Goal: Transaction & Acquisition: Purchase product/service

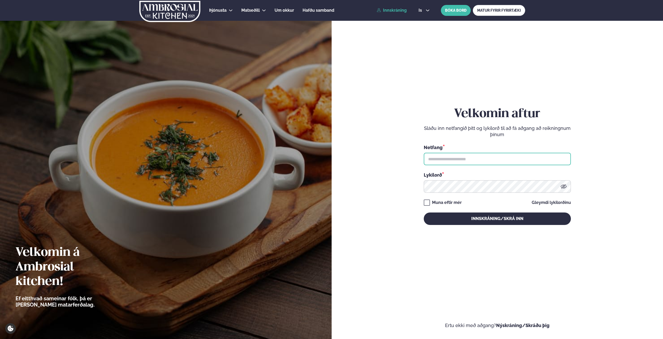
click at [466, 158] on input "text" at bounding box center [497, 159] width 147 height 12
type input "**********"
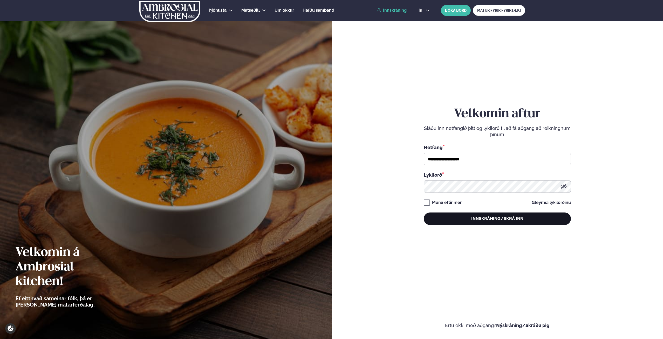
click at [485, 220] on button "Innskráning/Skrá inn" at bounding box center [497, 218] width 147 height 12
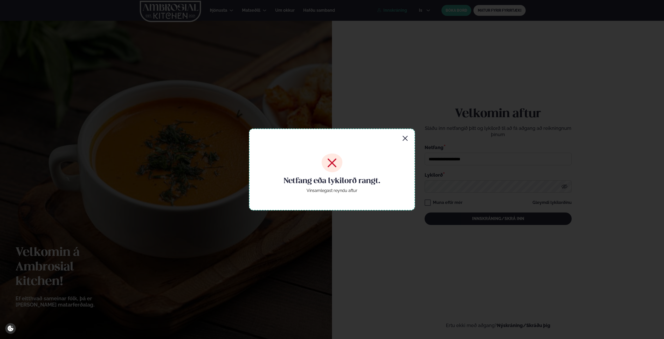
click at [408, 137] on div "Netfang eða lykilorð rangt. Vinsamlegast reyndu aftur" at bounding box center [332, 168] width 166 height 81
click at [404, 136] on icon "button" at bounding box center [405, 138] width 6 height 6
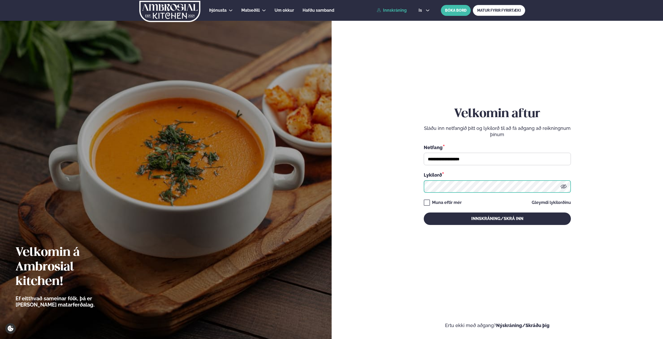
click at [423, 183] on form "**********" at bounding box center [497, 170] width 301 height 315
click at [424, 212] on button "Innskráning/Skrá inn" at bounding box center [497, 218] width 147 height 12
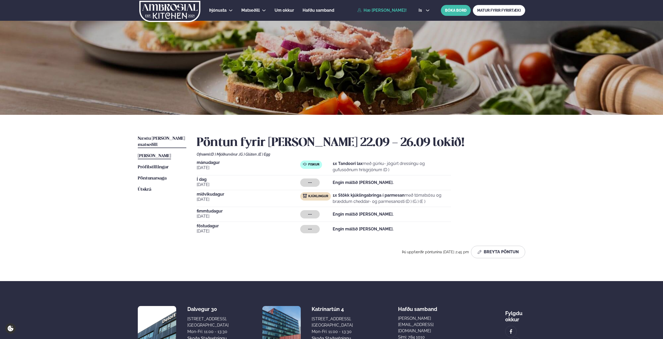
click at [153, 138] on span "Næstu [PERSON_NAME] matseðill" at bounding box center [161, 141] width 47 height 11
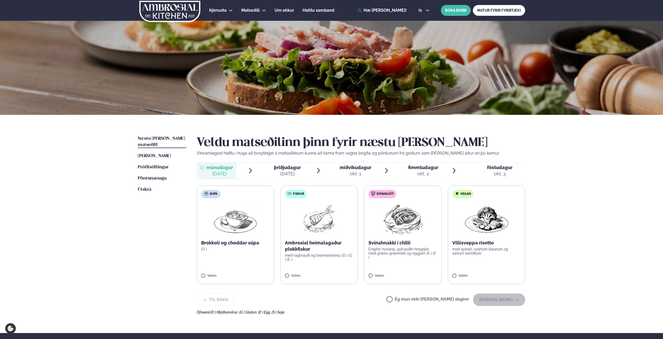
click at [323, 230] on img at bounding box center [319, 218] width 33 height 33
click at [509, 301] on button "[PERSON_NAME]" at bounding box center [499, 299] width 52 height 12
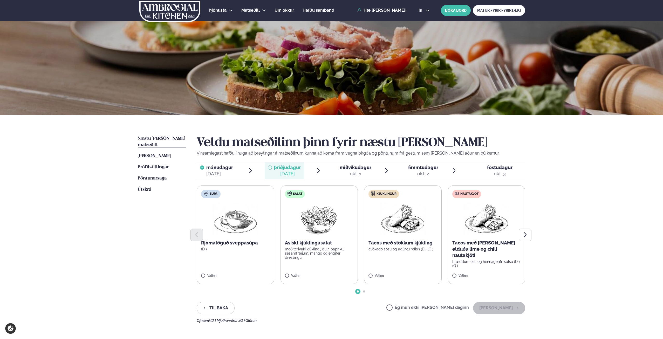
click at [453, 302] on div "Ég mun ekki [PERSON_NAME] daginn [PERSON_NAME]" at bounding box center [455, 308] width 139 height 12
click at [453, 306] on label "Ég mun ekki [PERSON_NAME] daginn" at bounding box center [427, 307] width 83 height 5
click at [502, 308] on button "[PERSON_NAME]" at bounding box center [499, 308] width 52 height 12
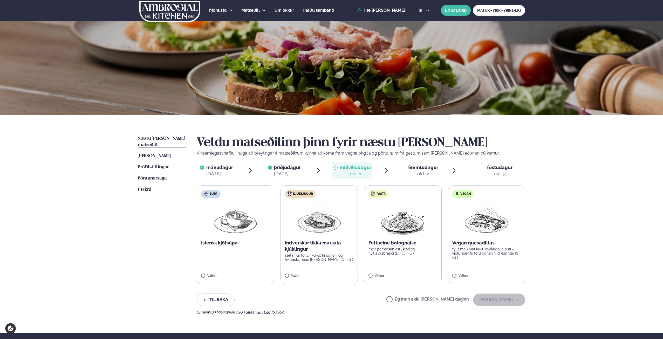
click at [317, 219] on img at bounding box center [319, 218] width 46 height 33
click at [489, 297] on button "[PERSON_NAME]" at bounding box center [499, 299] width 52 height 12
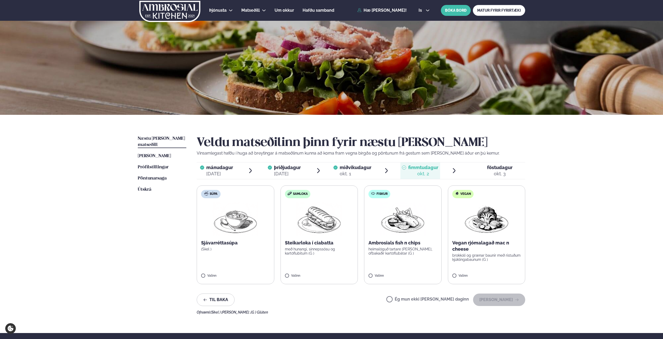
click at [453, 299] on label "Ég mun ekki [PERSON_NAME] daginn" at bounding box center [427, 299] width 83 height 5
click at [492, 296] on button "[PERSON_NAME]" at bounding box center [499, 299] width 52 height 12
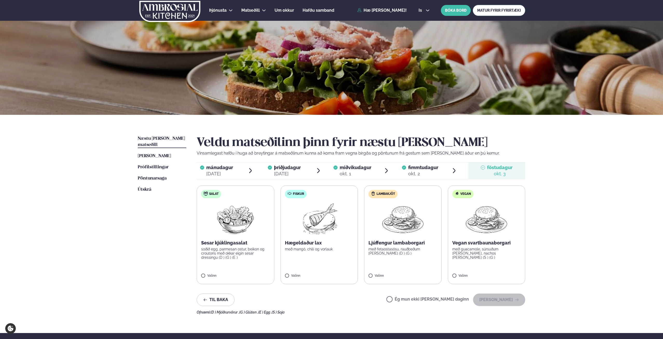
click at [450, 299] on label "Ég mun ekki [PERSON_NAME] daginn" at bounding box center [427, 299] width 83 height 5
click at [500, 298] on button "[PERSON_NAME]" at bounding box center [499, 299] width 52 height 12
